Goal: Task Accomplishment & Management: Use online tool/utility

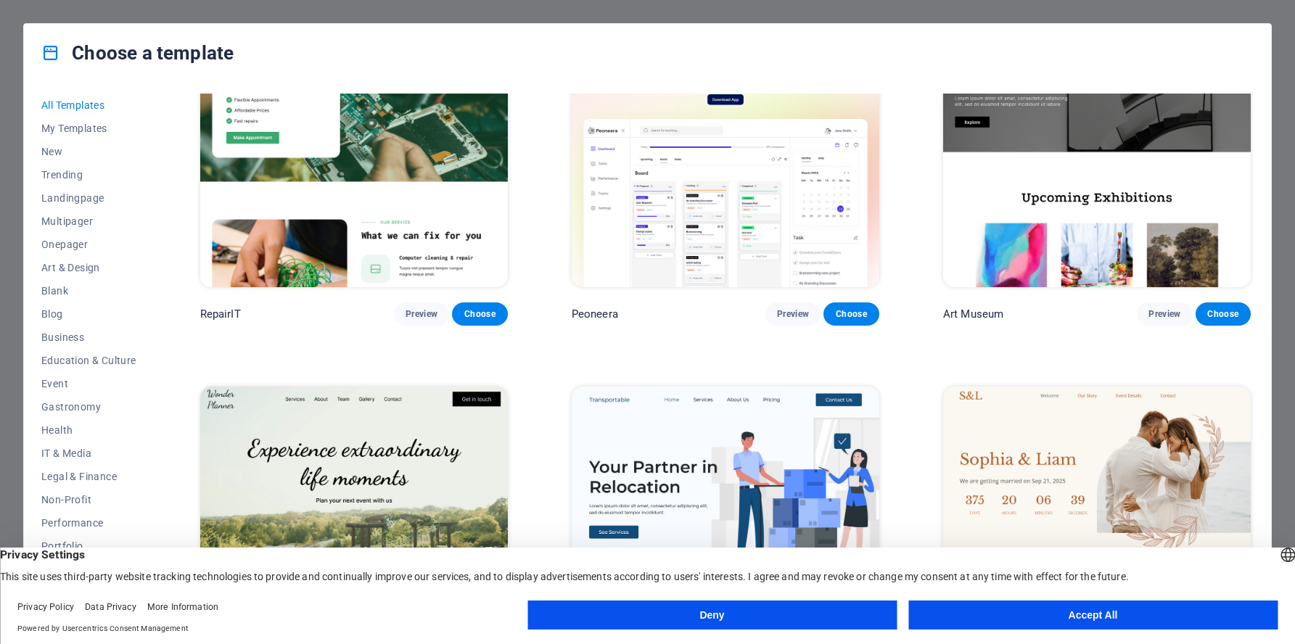
scroll to position [478, 0]
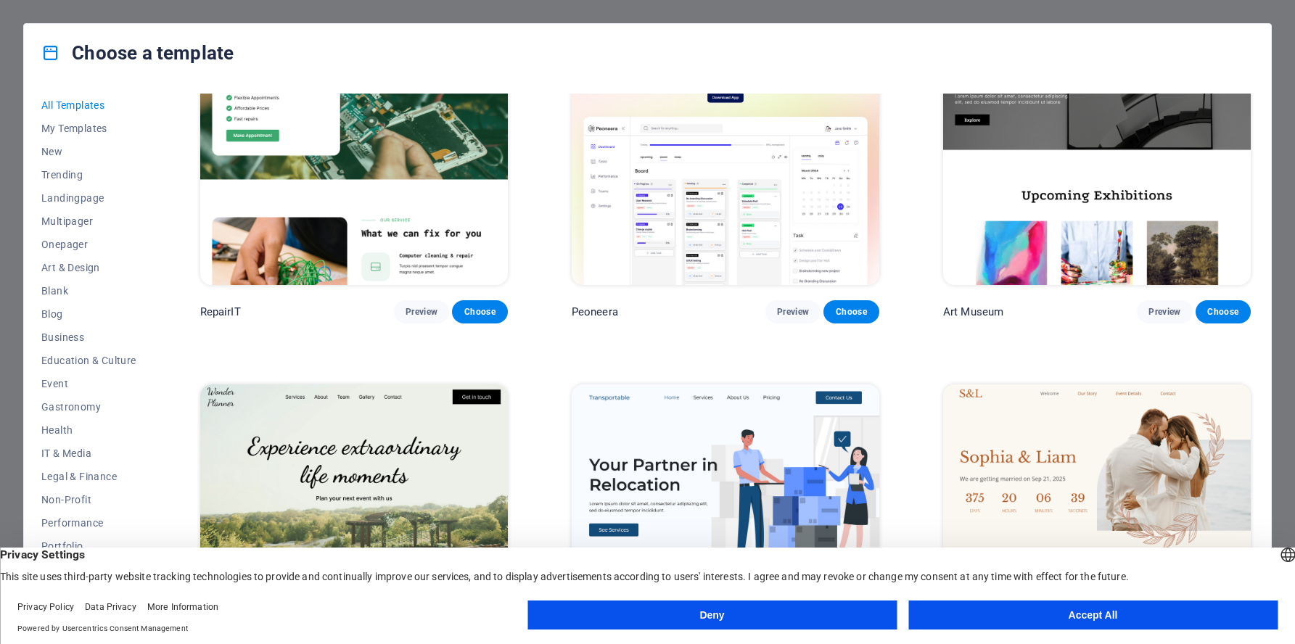
click at [1152, 607] on button "Accept All" at bounding box center [1093, 615] width 369 height 29
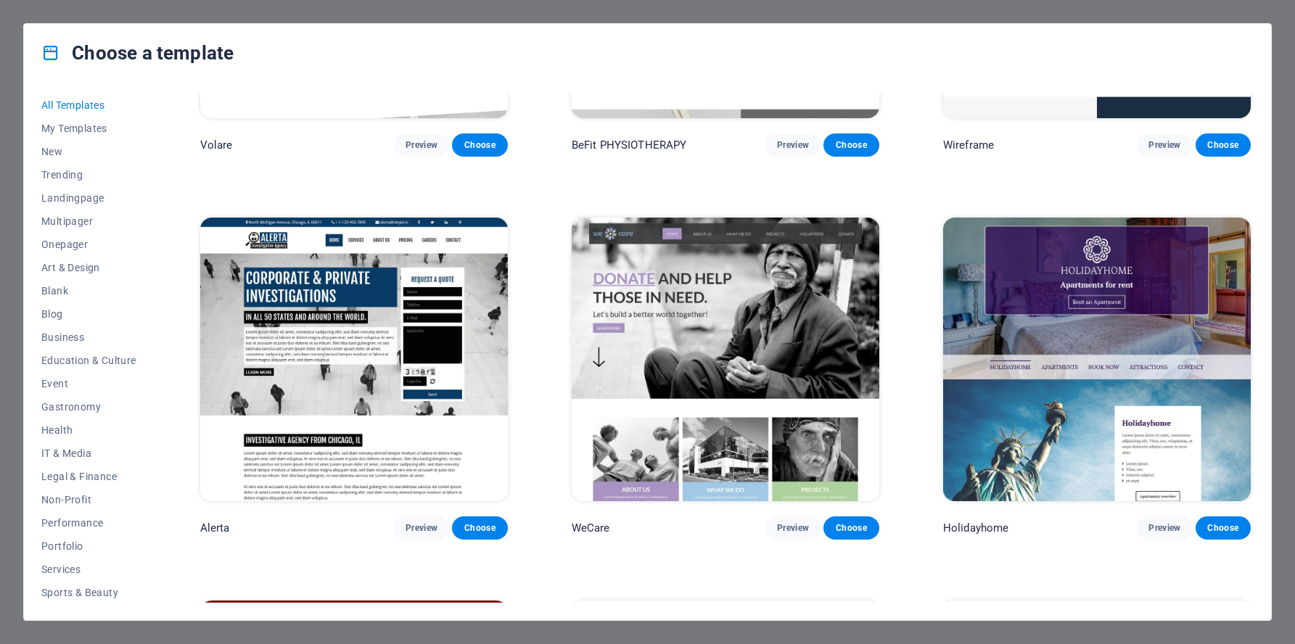
scroll to position [10098, 0]
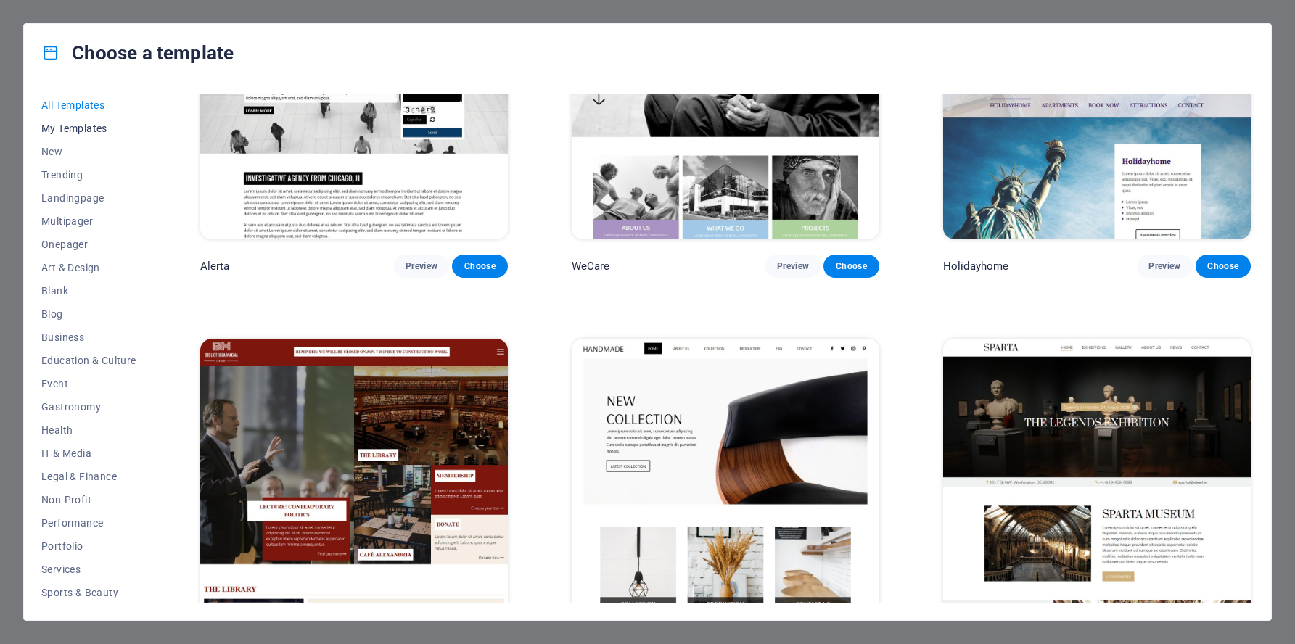
click at [70, 126] on span "My Templates" at bounding box center [88, 129] width 95 height 12
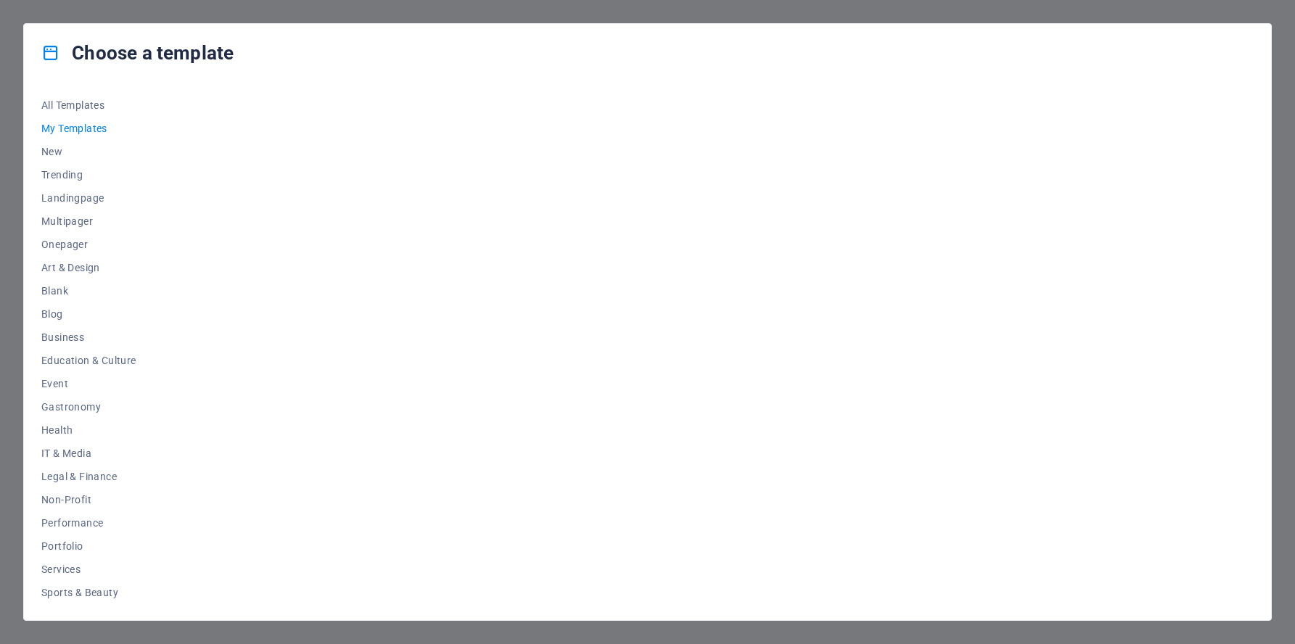
scroll to position [0, 0]
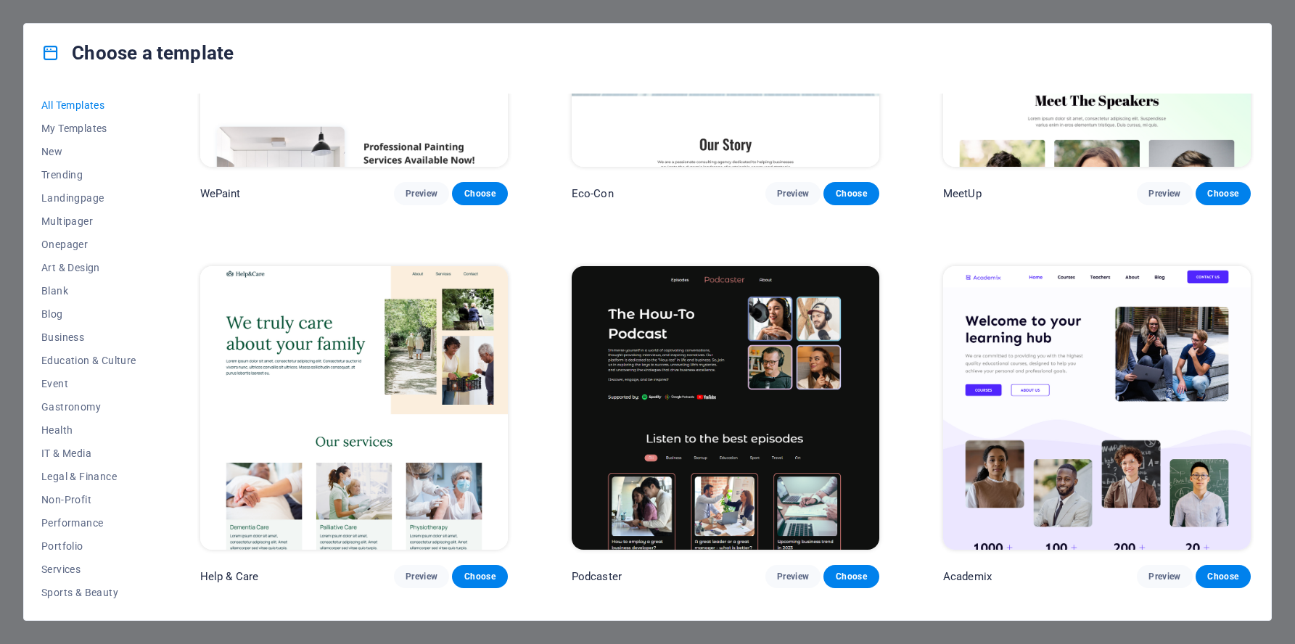
scroll to position [1366, 0]
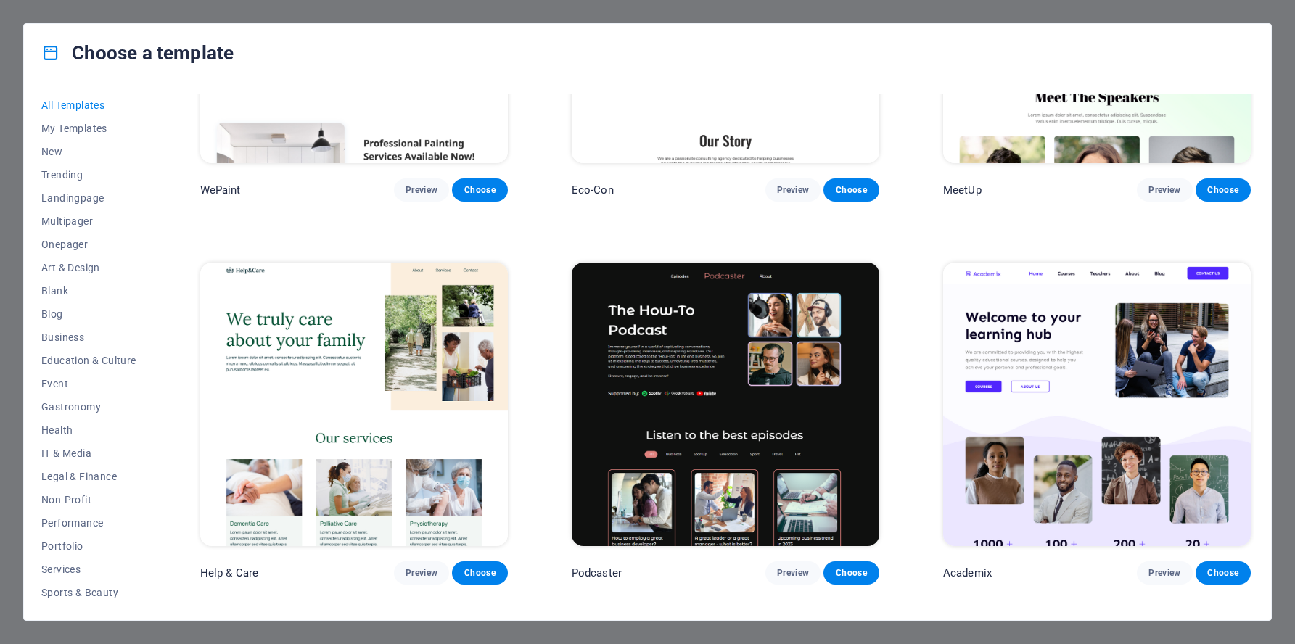
click at [337, 414] on img at bounding box center [354, 405] width 308 height 284
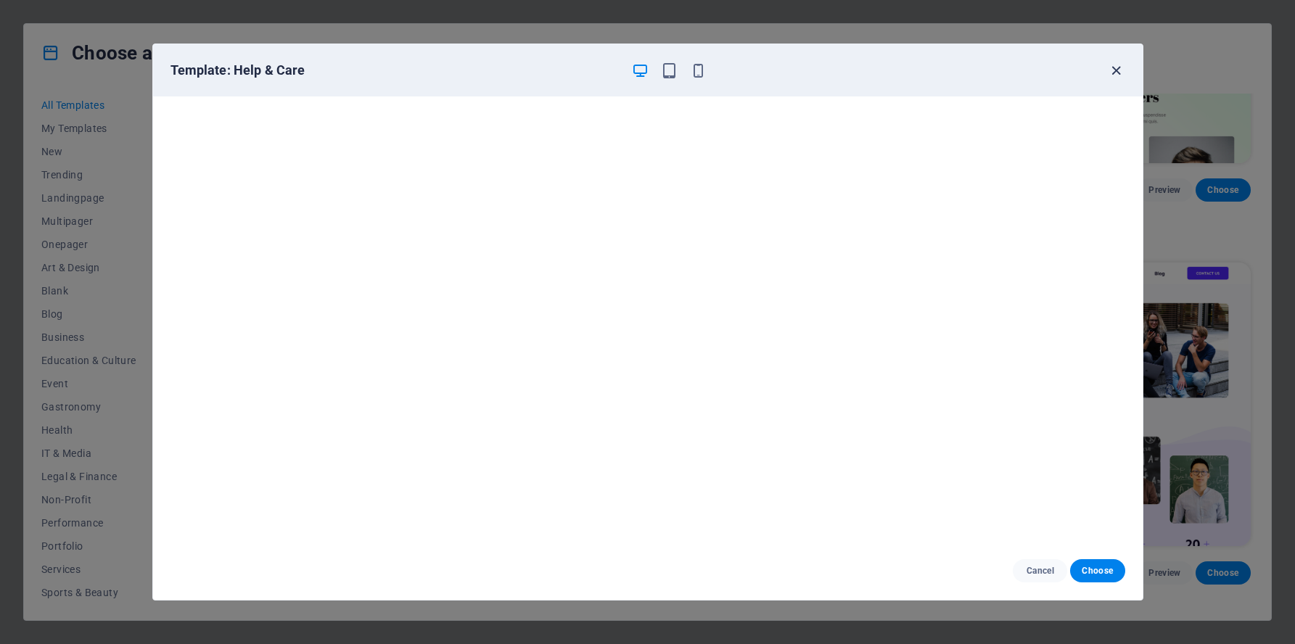
click at [1119, 70] on icon "button" at bounding box center [1116, 70] width 17 height 17
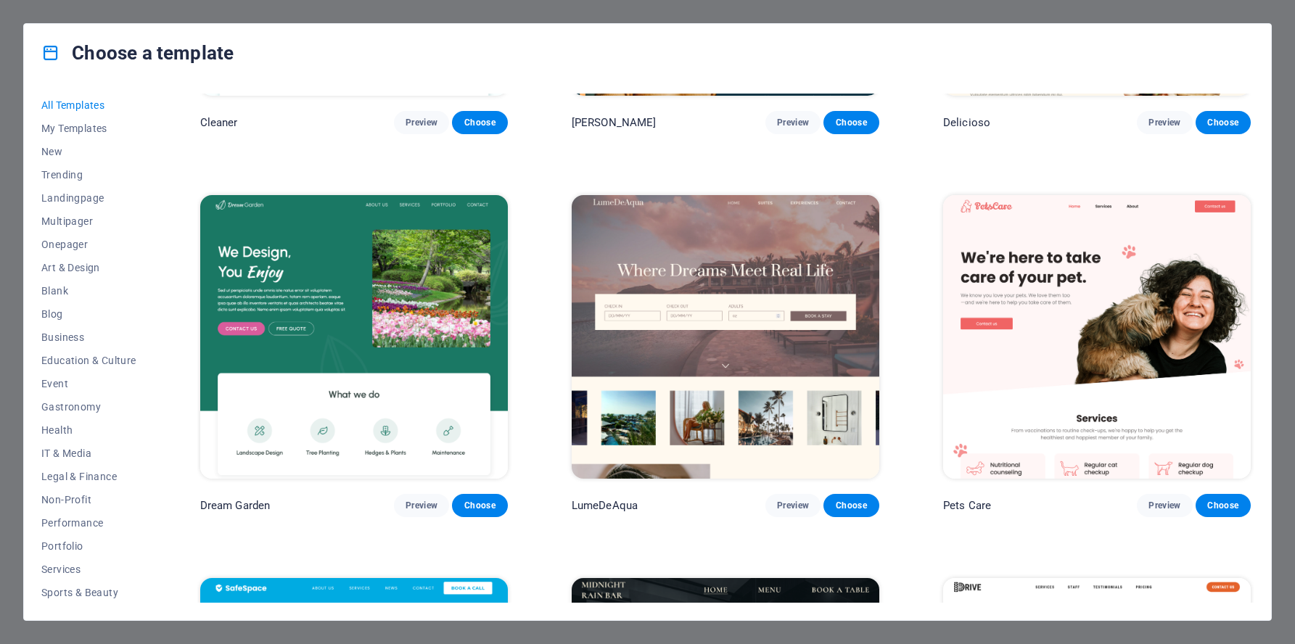
scroll to position [2970, 0]
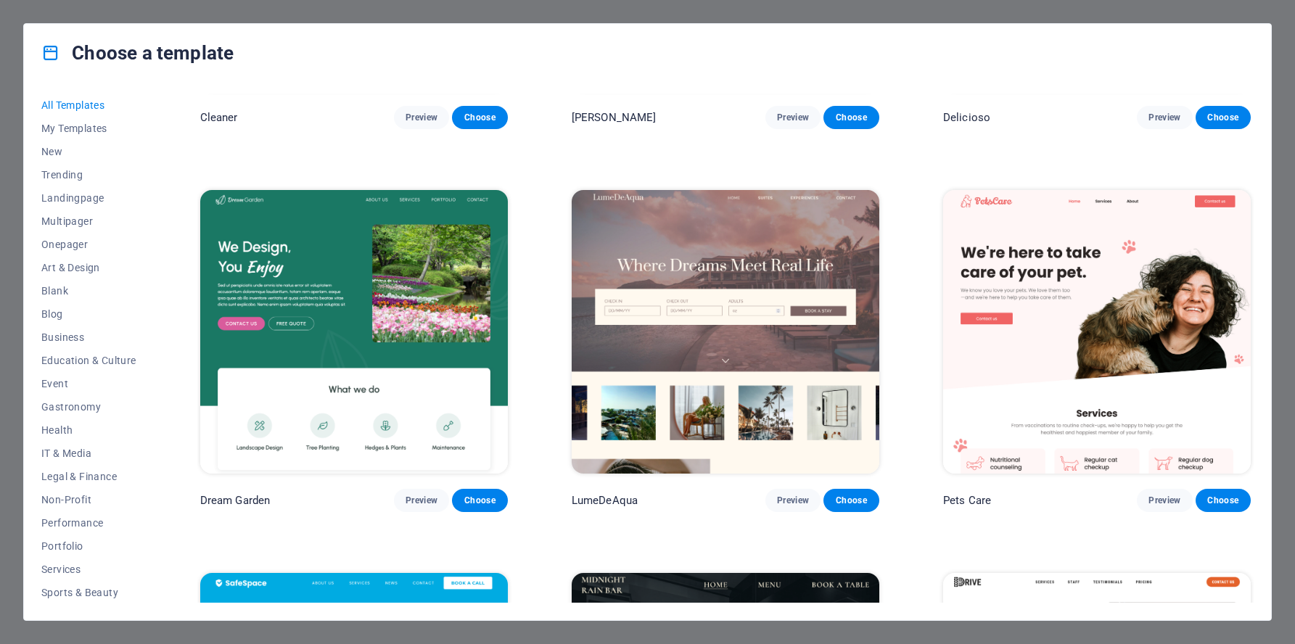
click at [387, 253] on img at bounding box center [354, 332] width 308 height 284
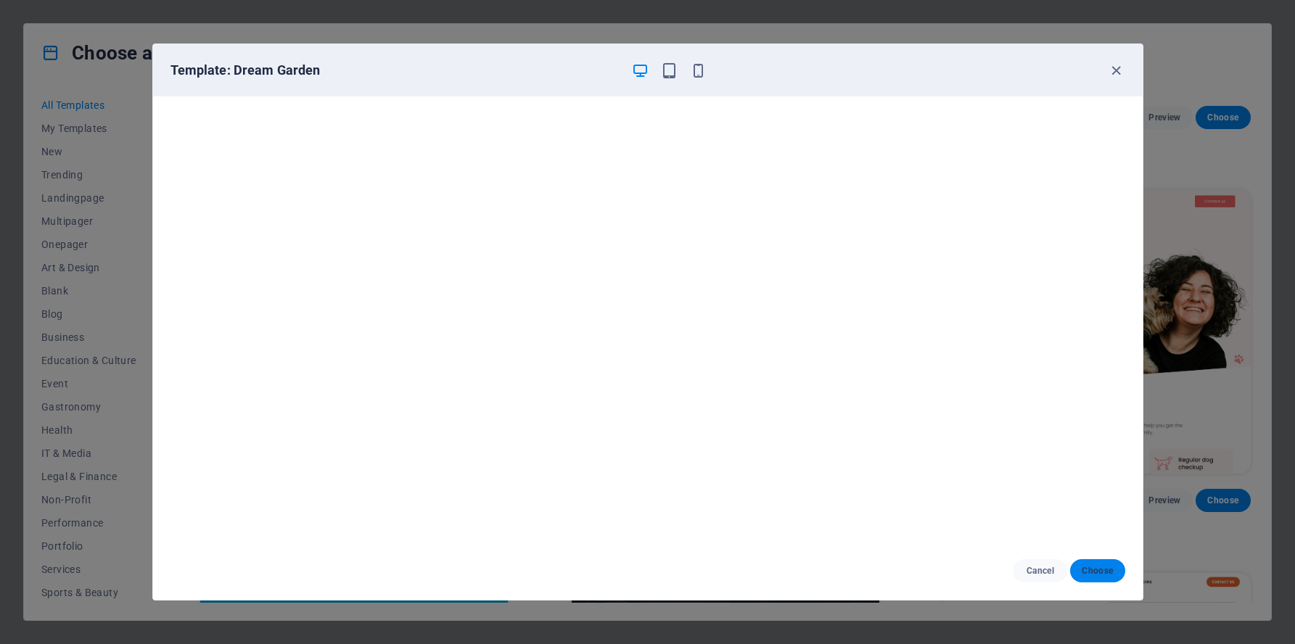
click at [1099, 573] on span "Choose" at bounding box center [1097, 571] width 31 height 12
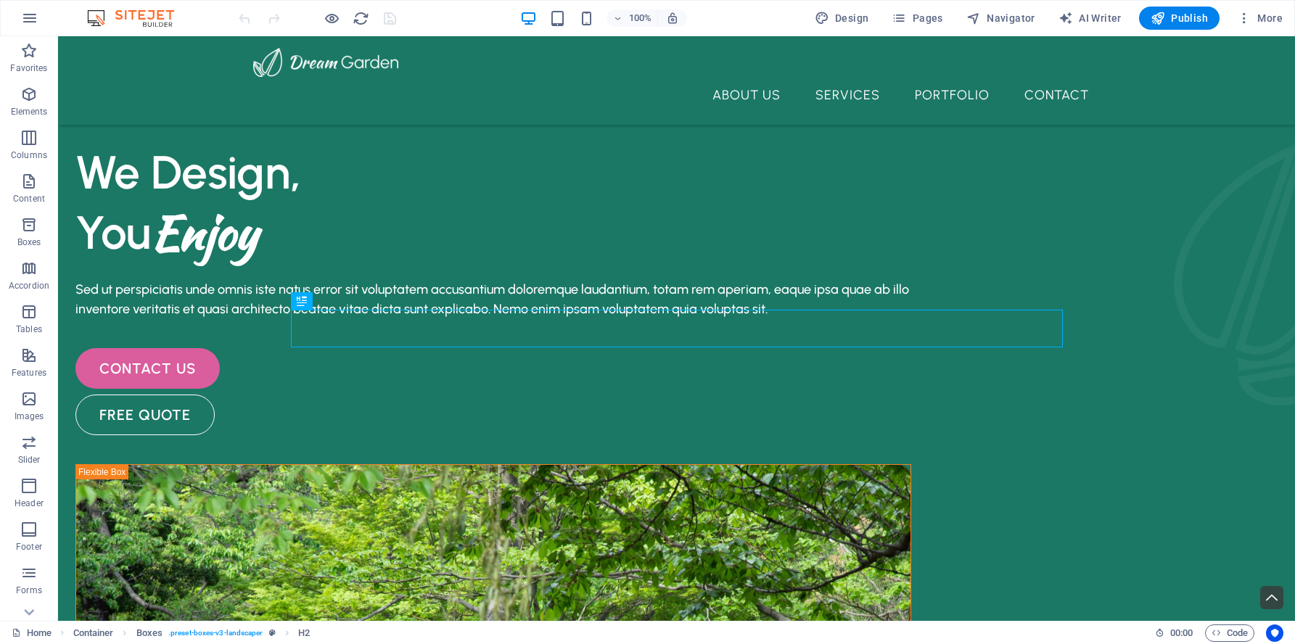
scroll to position [319, 0]
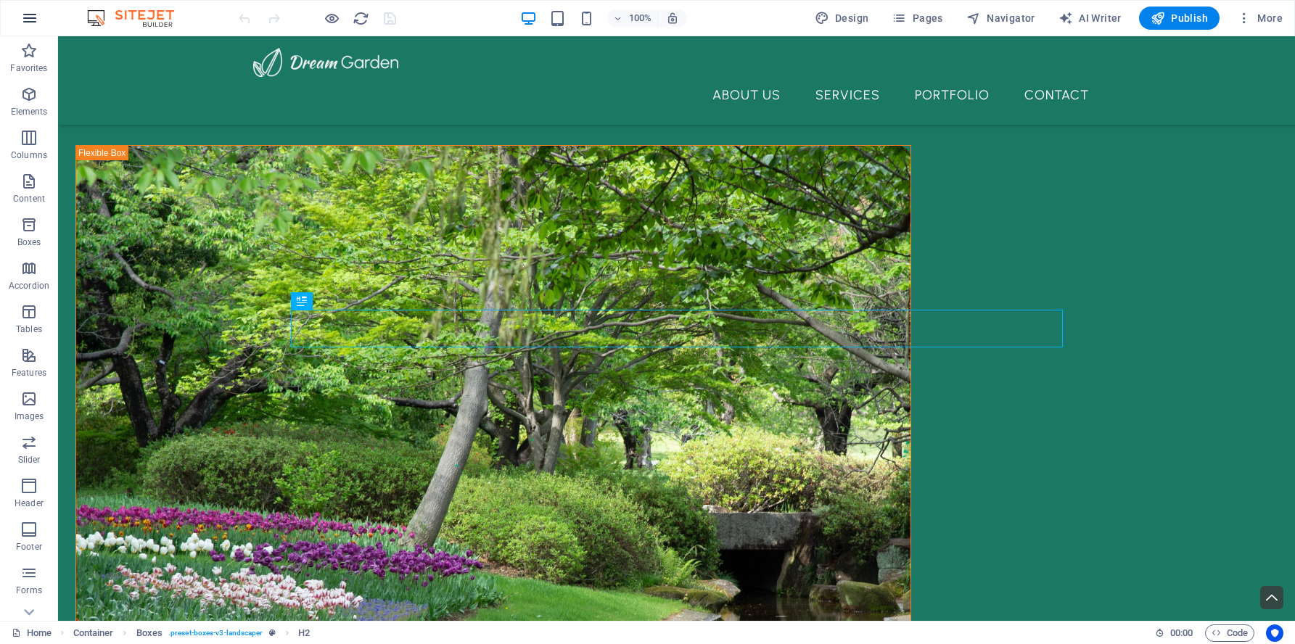
click at [26, 20] on icon "button" at bounding box center [29, 17] width 17 height 17
